Goal: Obtain resource: Download file/media

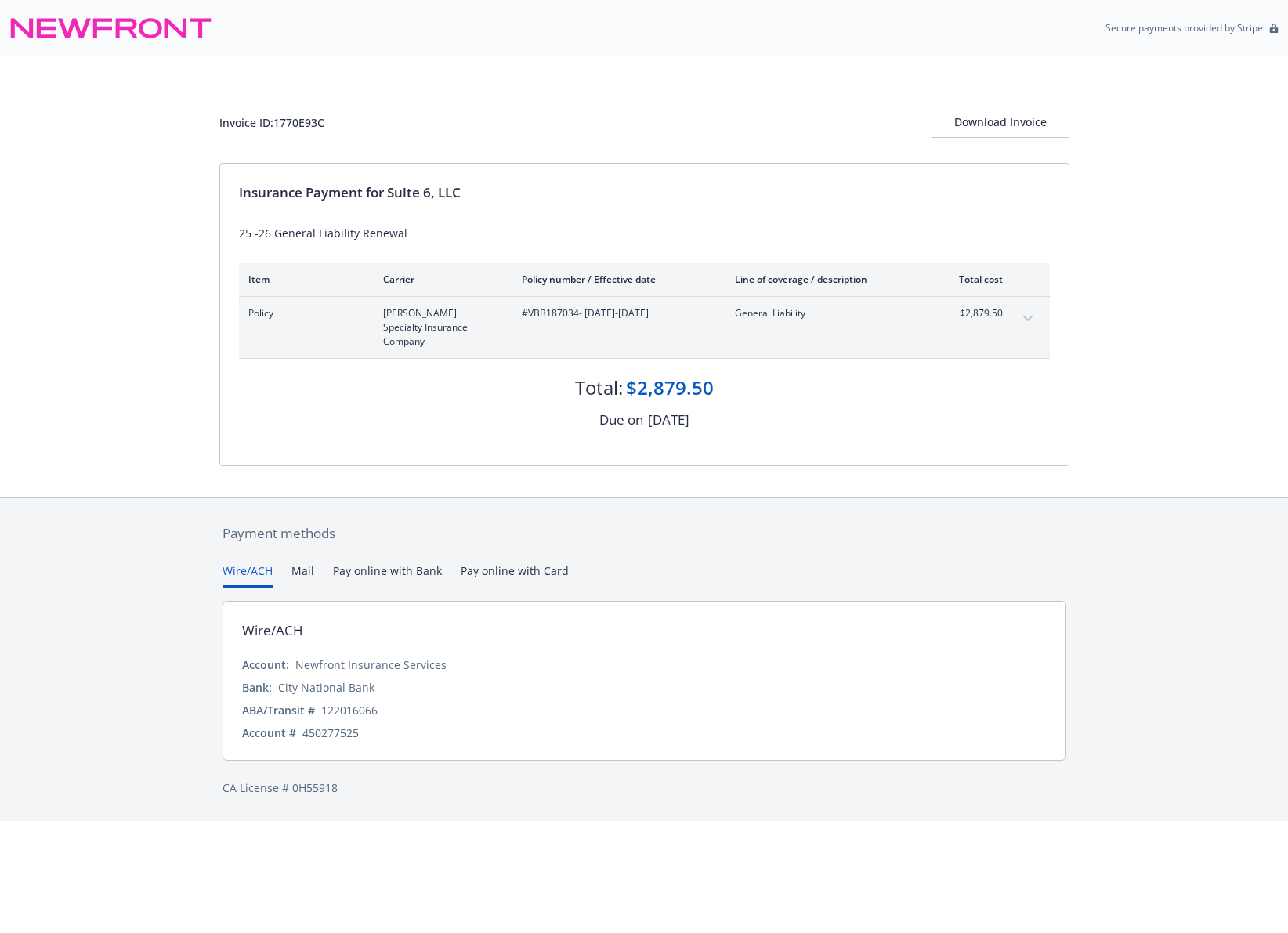
click at [133, 192] on div "Invoice ID: 1770E93C Download Invoice Insurance Payment for Suite 6, LLC 25 -26…" at bounding box center [644, 277] width 1288 height 441
